Goal: Information Seeking & Learning: Learn about a topic

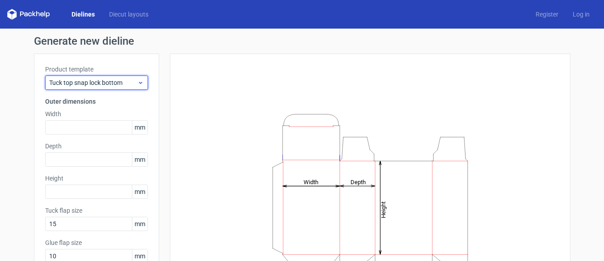
click at [137, 80] on icon at bounding box center [140, 82] width 7 height 7
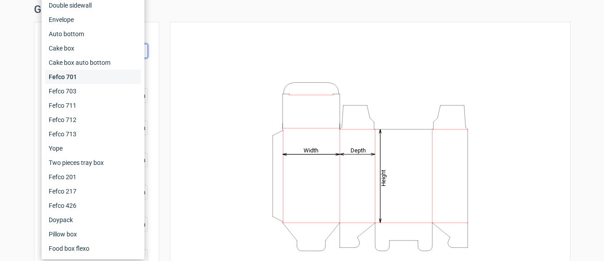
scroll to position [45, 0]
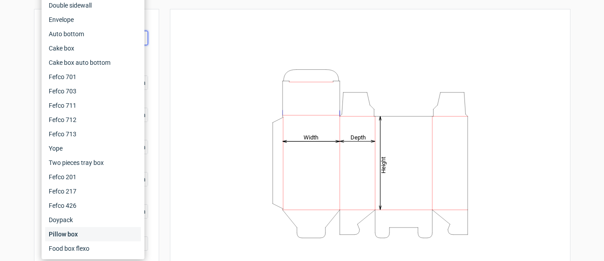
click at [101, 237] on div "Pillow box" at bounding box center [93, 234] width 96 height 14
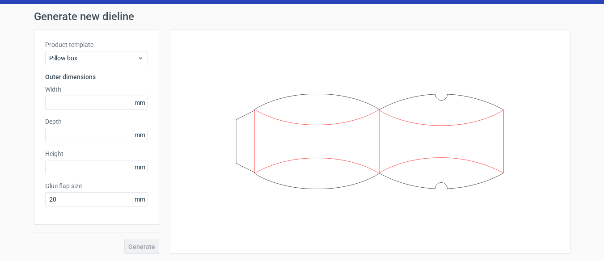
scroll to position [25, 0]
drag, startPoint x: 284, startPoint y: 116, endPoint x: 288, endPoint y: 188, distance: 72.1
click at [288, 188] on icon at bounding box center [370, 142] width 268 height 96
drag, startPoint x: 235, startPoint y: 182, endPoint x: 245, endPoint y: 204, distance: 24.8
click at [244, 203] on div at bounding box center [370, 141] width 378 height 203
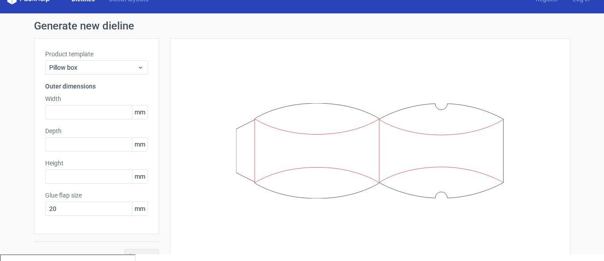
scroll to position [0, 0]
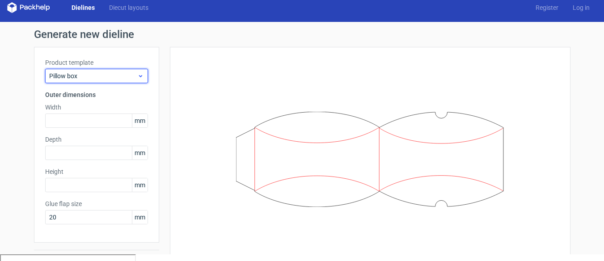
click at [104, 83] on div "Pillow box" at bounding box center [96, 76] width 103 height 14
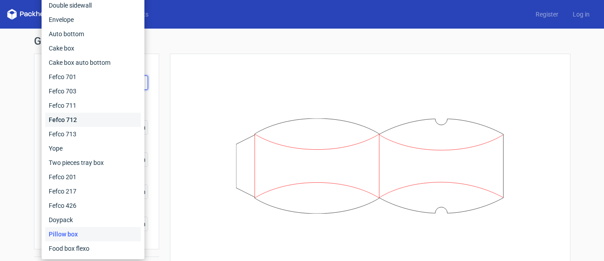
click at [130, 118] on div "Fefco 712" at bounding box center [93, 120] width 96 height 14
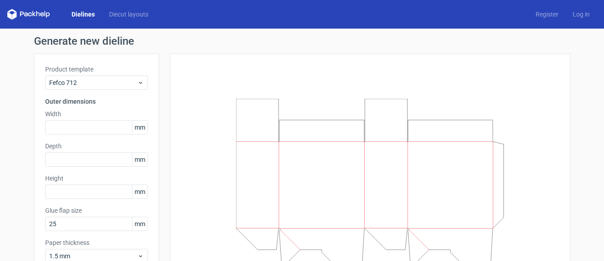
drag, startPoint x: 278, startPoint y: 148, endPoint x: 286, endPoint y: 101, distance: 47.2
click at [286, 101] on icon at bounding box center [370, 182] width 268 height 167
click at [110, 86] on span "Fefco 712" at bounding box center [93, 82] width 88 height 9
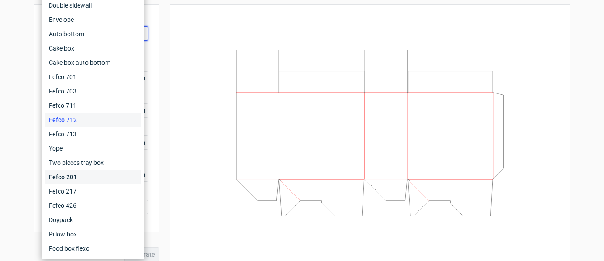
scroll to position [57, 0]
click at [87, 221] on div "Doypack" at bounding box center [93, 220] width 96 height 14
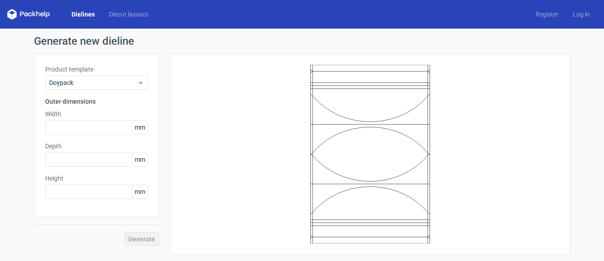
drag, startPoint x: 386, startPoint y: 120, endPoint x: 386, endPoint y: 137, distance: 17.0
click at [386, 137] on icon at bounding box center [370, 154] width 268 height 179
